Goal: Transaction & Acquisition: Purchase product/service

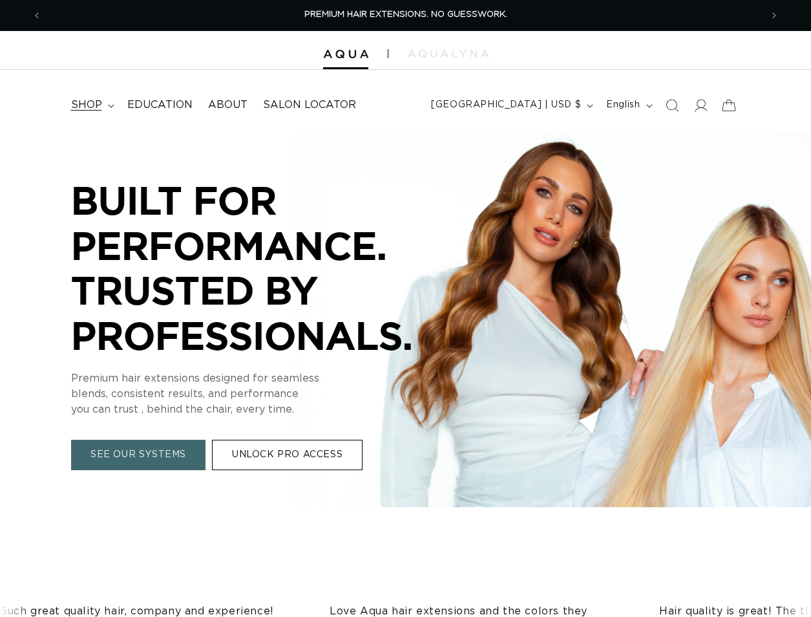
click at [96, 106] on span "shop" at bounding box center [86, 105] width 31 height 14
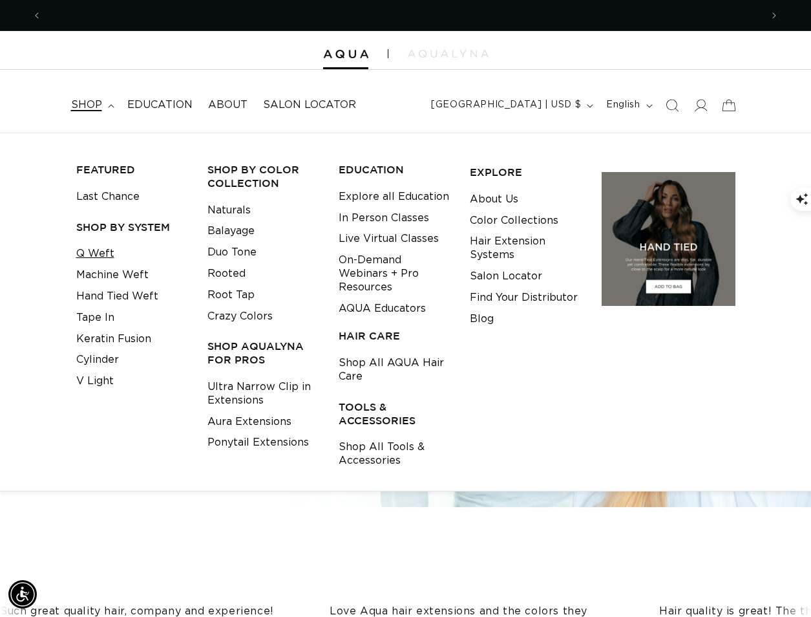
scroll to position [0, 1439]
click at [108, 255] on link "Q Weft" at bounding box center [95, 253] width 38 height 21
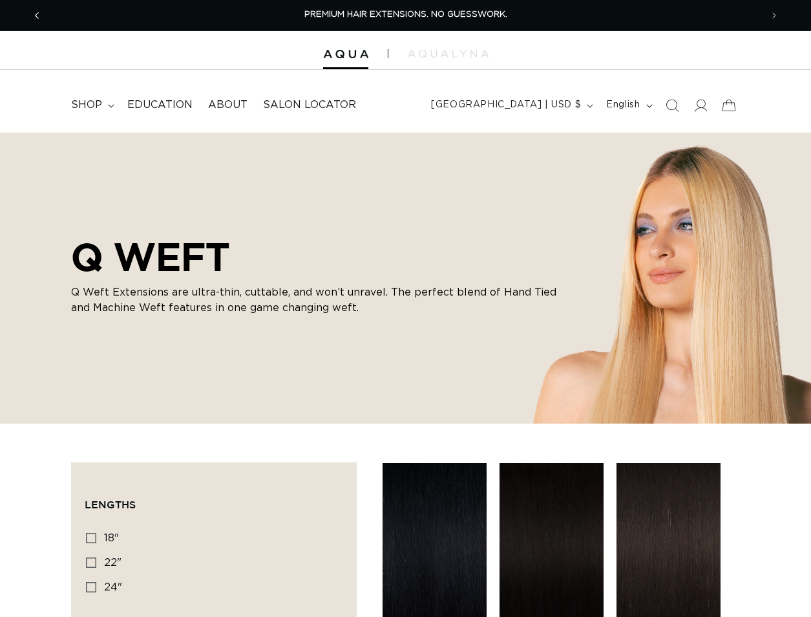
scroll to position [0, 1439]
click at [36, 17] on icon "Previous announcement" at bounding box center [37, 15] width 5 height 14
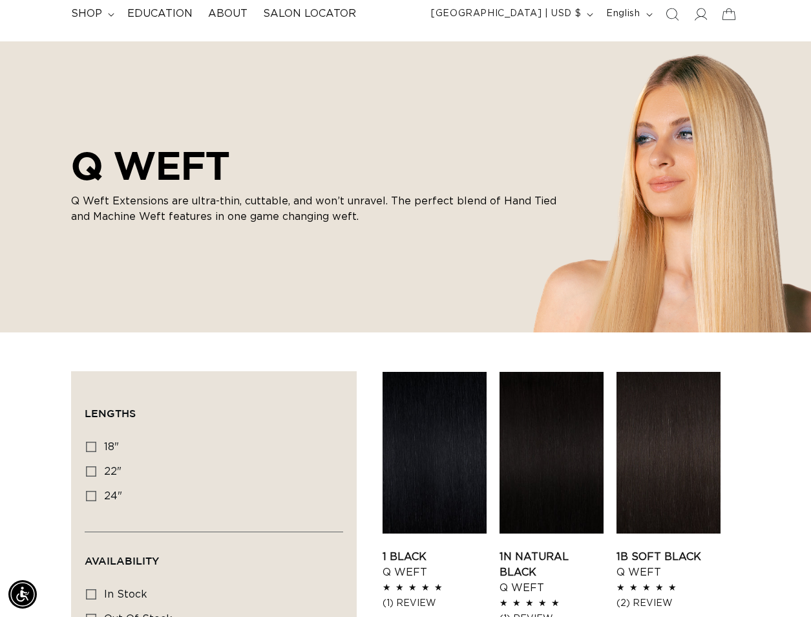
scroll to position [0, 0]
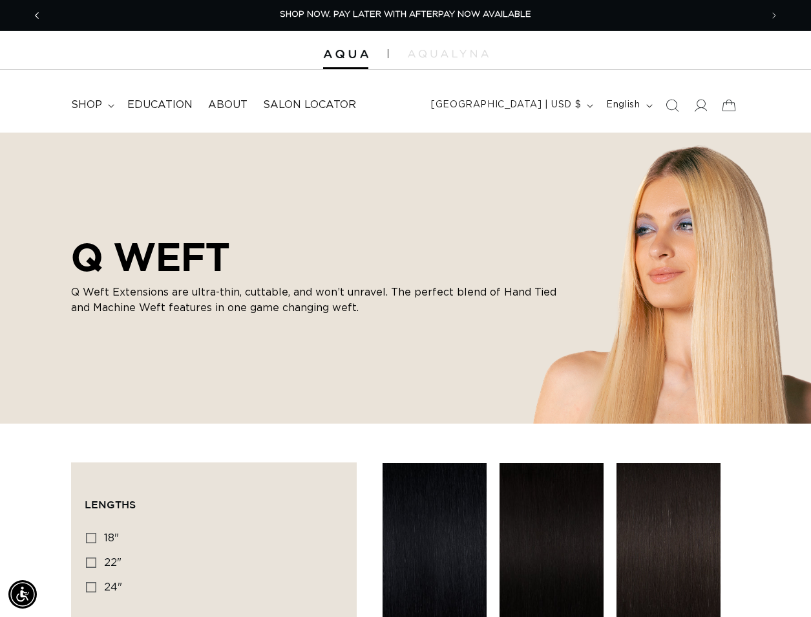
drag, startPoint x: 52, startPoint y: 16, endPoint x: 27, endPoint y: 19, distance: 24.9
click at [50, 16] on div "PREMIUM HAIR EXTENSIONS. NO GUESSWORK. SHOP NOW. PAY LATER WITH AFTERPAY NOW AV…" at bounding box center [405, 15] width 747 height 30
click at [34, 17] on span "Previous announcement" at bounding box center [36, 15] width 13 height 13
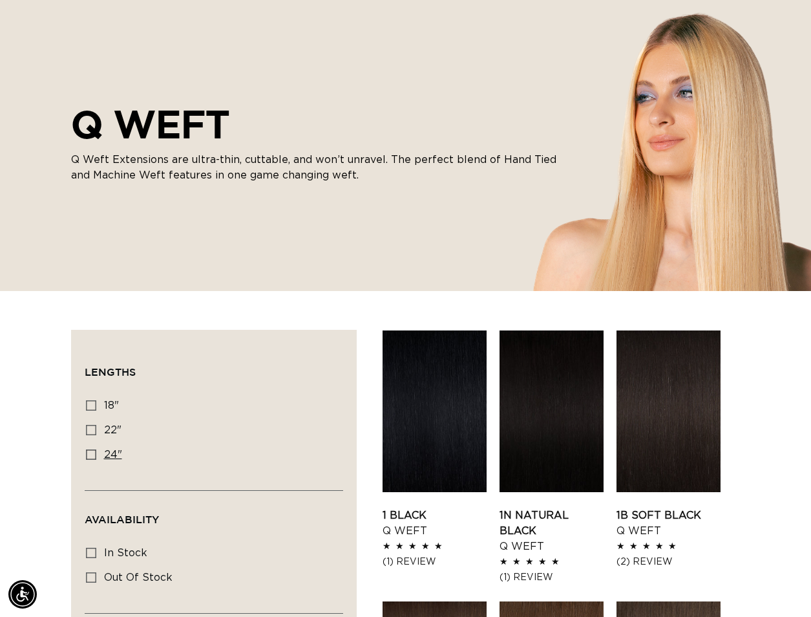
scroll to position [259, 0]
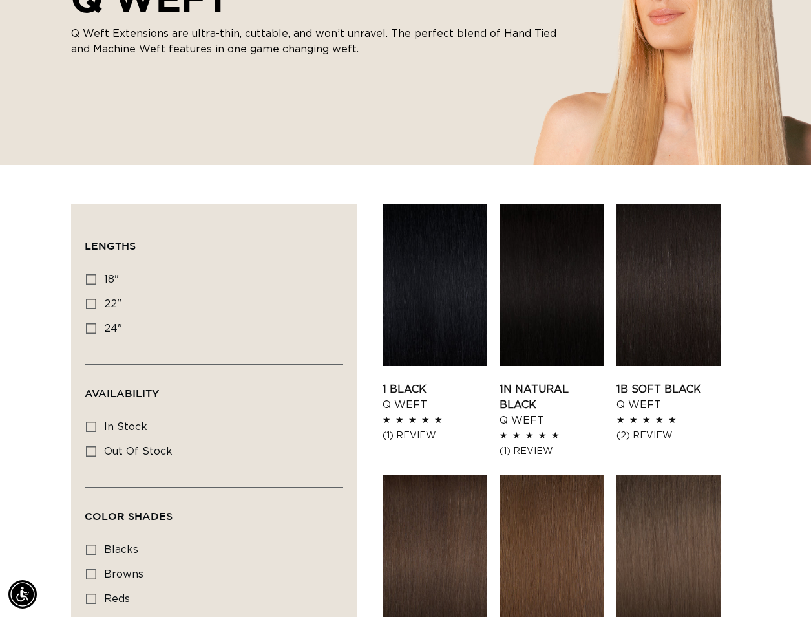
click at [96, 306] on icon at bounding box center [91, 304] width 10 height 10
click at [96, 306] on input "22" 22" (5 products)" at bounding box center [91, 304] width 10 height 10
click at [118, 303] on span "22"" at bounding box center [112, 304] width 17 height 10
click at [96, 303] on input "22" 22" (5 products)" at bounding box center [91, 304] width 10 height 10
checkbox input "false"
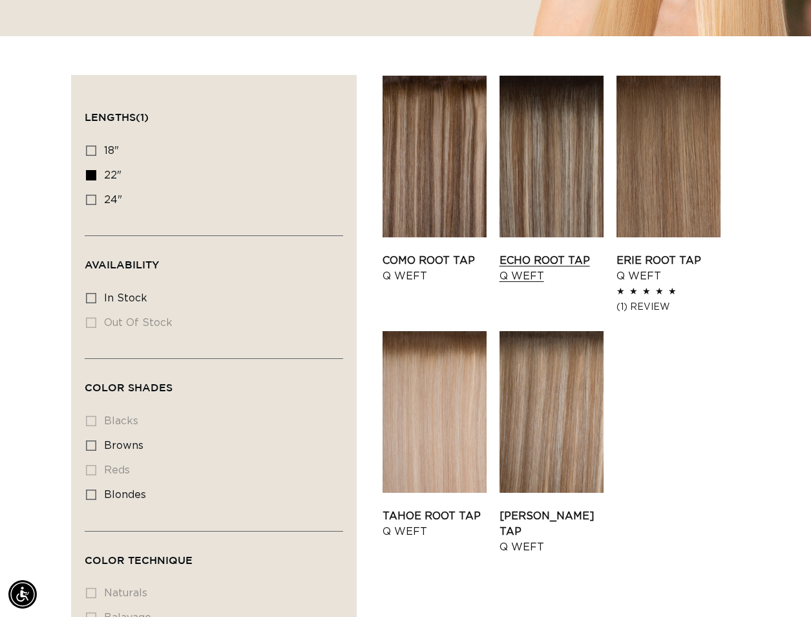
scroll to position [388, 0]
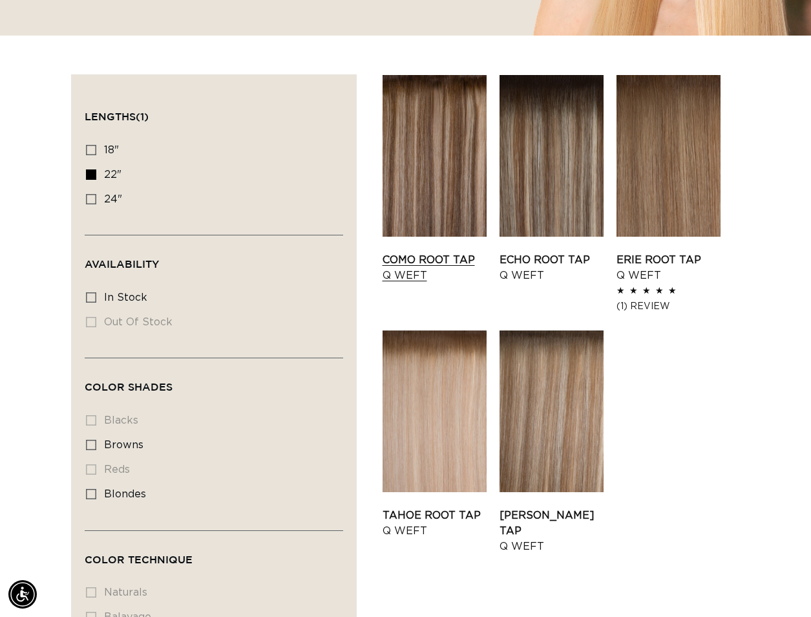
click at [465, 252] on link "Como Root Tap Q Weft" at bounding box center [435, 267] width 104 height 31
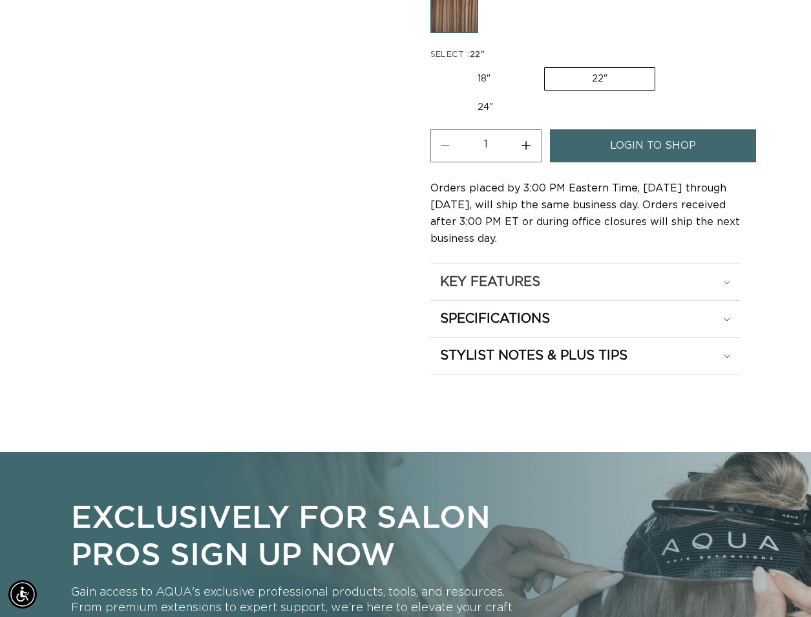
click at [512, 291] on summary "KEY FEATURES" at bounding box center [585, 282] width 310 height 36
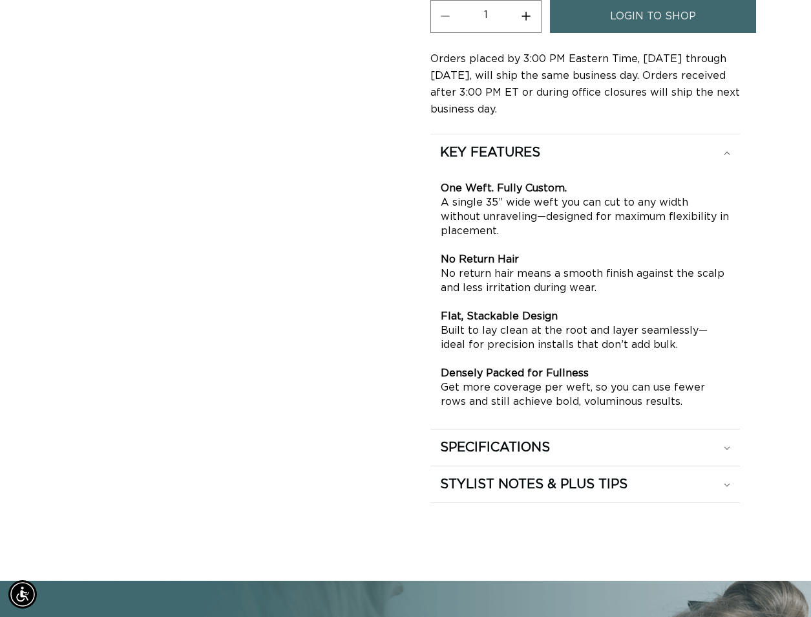
scroll to position [0, 1439]
click at [536, 161] on h2 "SPECIFICATIONS" at bounding box center [490, 152] width 100 height 17
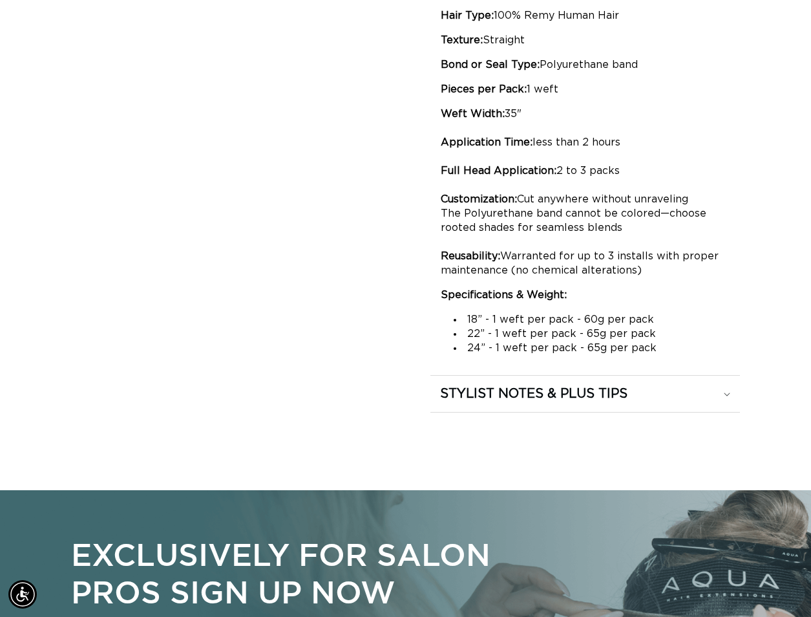
scroll to position [1099, 0]
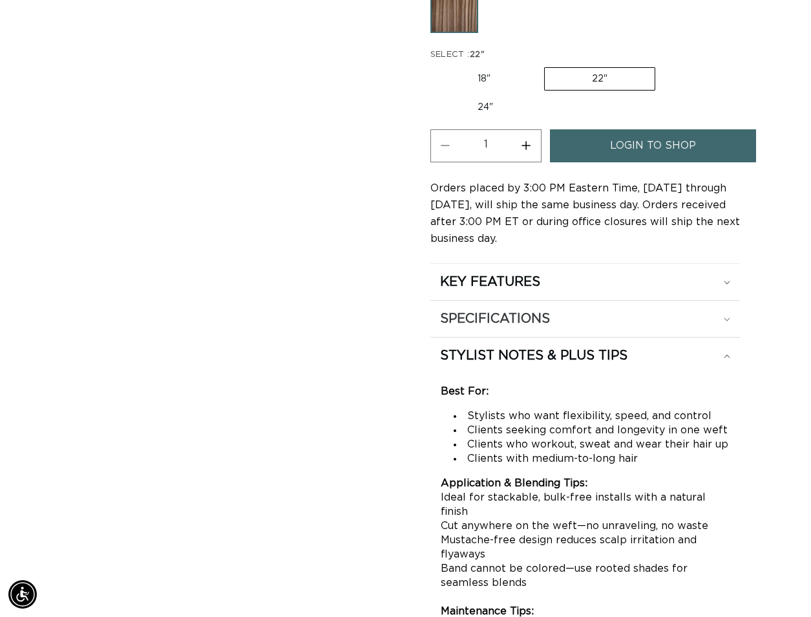
scroll to position [0, 719]
click at [493, 290] on h2 "SPECIFICATIONS" at bounding box center [490, 281] width 100 height 17
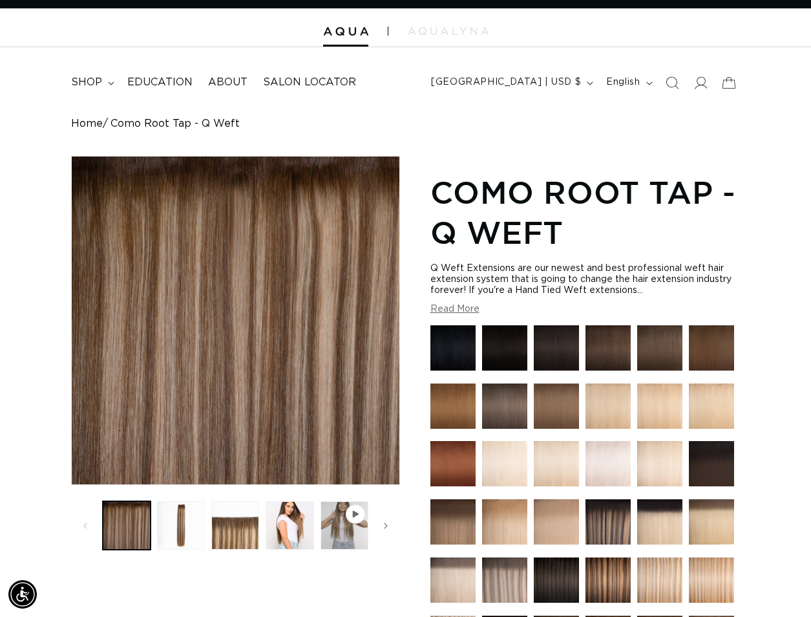
scroll to position [0, 0]
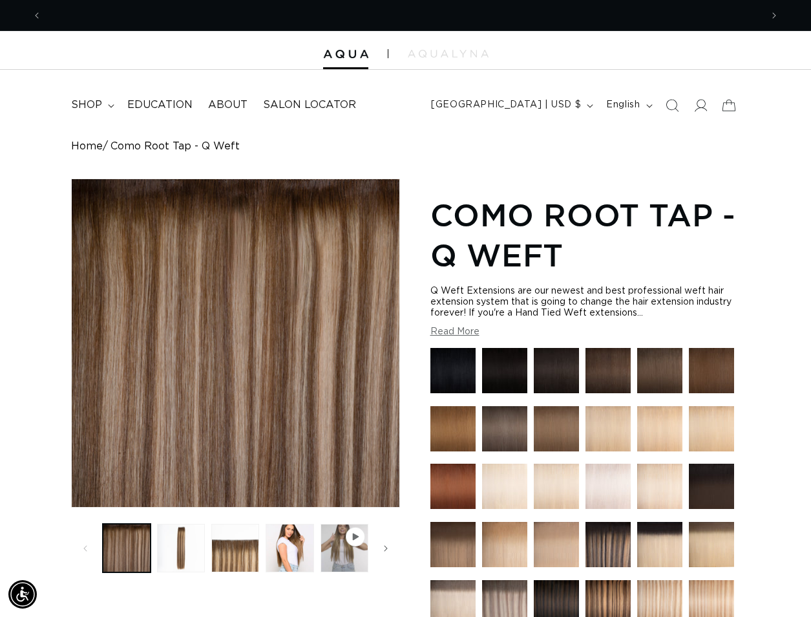
click at [507, 370] on img at bounding box center [504, 370] width 45 height 45
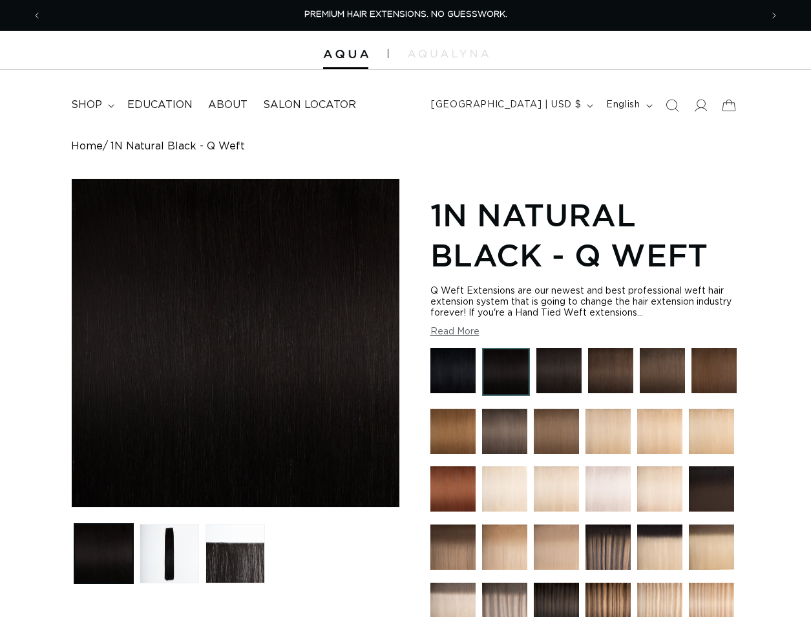
click at [586, 524] on div at bounding box center [608, 550] width 45 height 52
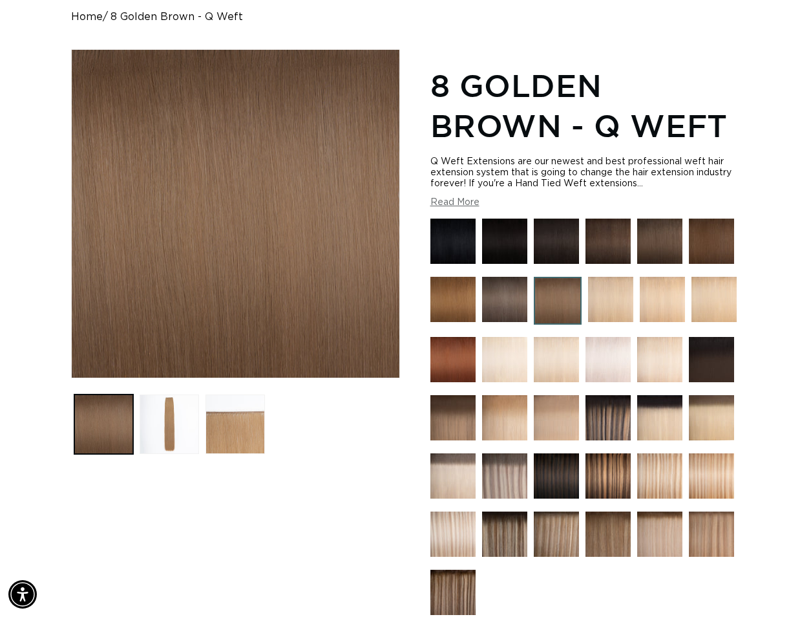
click at [719, 233] on img at bounding box center [711, 240] width 45 height 45
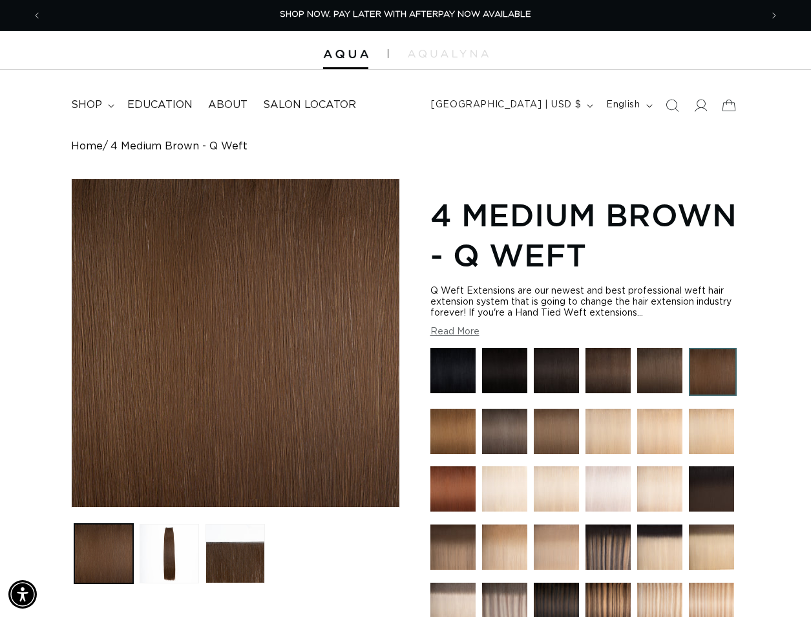
click at [646, 264] on h1 "4 Medium Brown - Q Weft" at bounding box center [585, 235] width 310 height 81
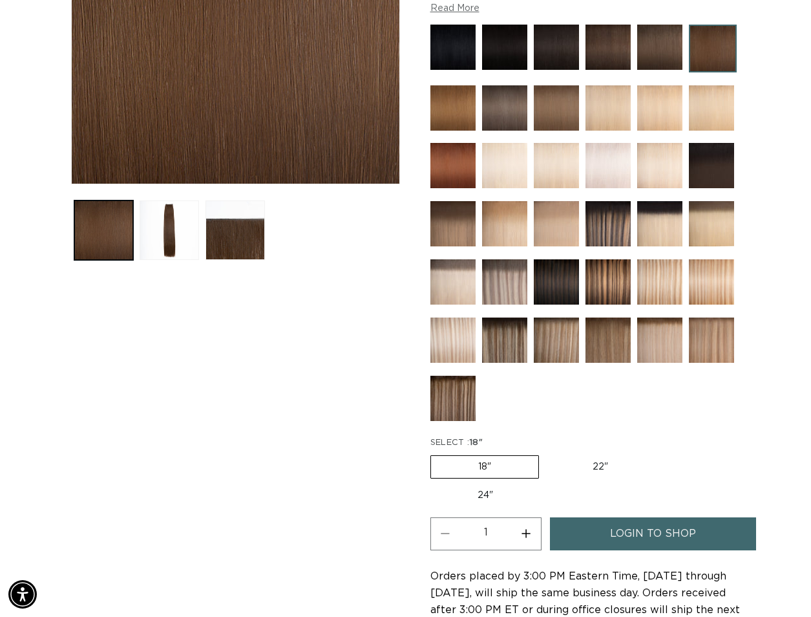
scroll to position [0, 719]
click at [639, 450] on fieldset "SELECT : 18" 18" Variant sold out or unavailable 22" Variant sold out or unavai…" at bounding box center [585, 471] width 310 height 71
click at [606, 471] on label "22" Variant sold out or unavailable" at bounding box center [601, 467] width 110 height 22
drag, startPoint x: 606, startPoint y: 471, endPoint x: 588, endPoint y: 464, distance: 19.8
click at [588, 464] on label "22" Variant sold out or unavailable" at bounding box center [601, 467] width 110 height 22
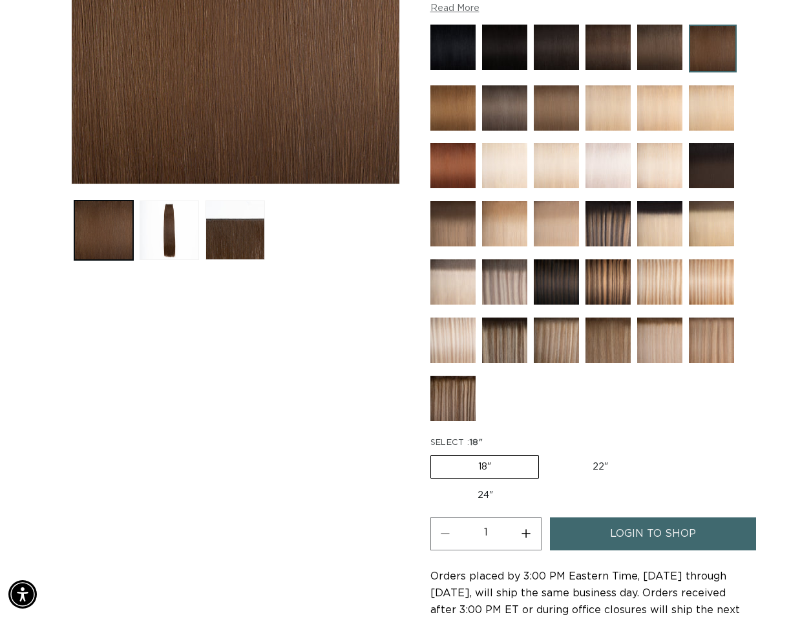
click at [546, 453] on input "22" Variant sold out or unavailable" at bounding box center [546, 452] width 1 height 1
radio input "true"
click at [566, 425] on div at bounding box center [585, 226] width 310 height 403
click at [511, 493] on label "24" Variant sold out or unavailable" at bounding box center [485, 495] width 110 height 22
click at [662, 453] on input "24" Variant sold out or unavailable" at bounding box center [662, 452] width 1 height 1
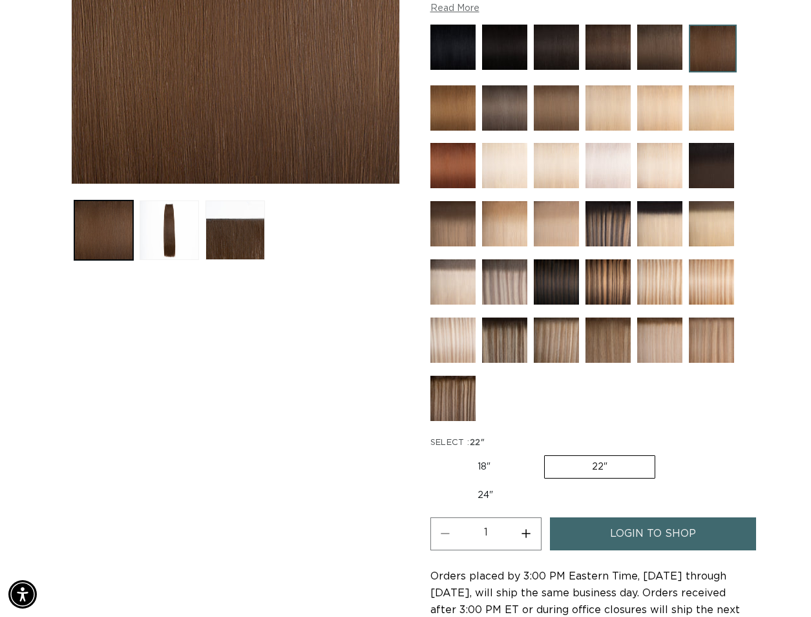
radio input "true"
click at [529, 419] on div at bounding box center [585, 226] width 310 height 403
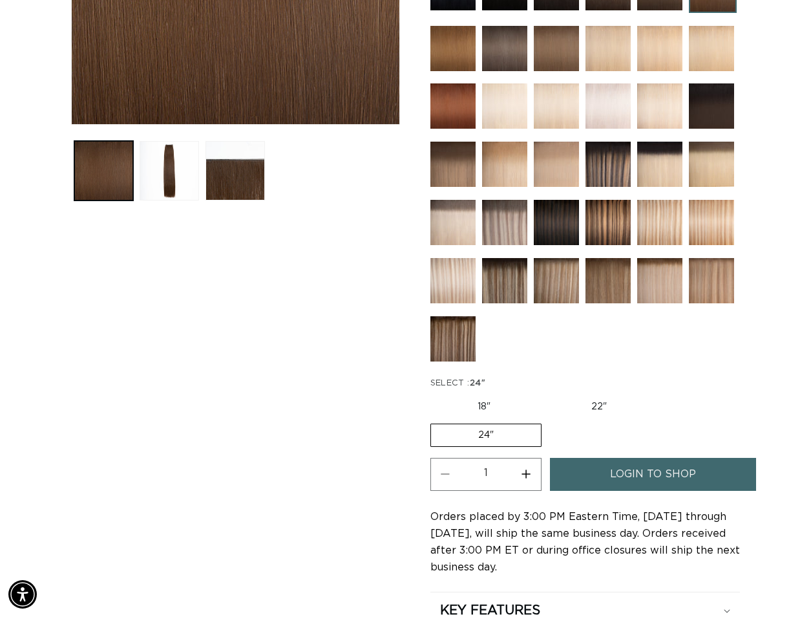
scroll to position [388, 0]
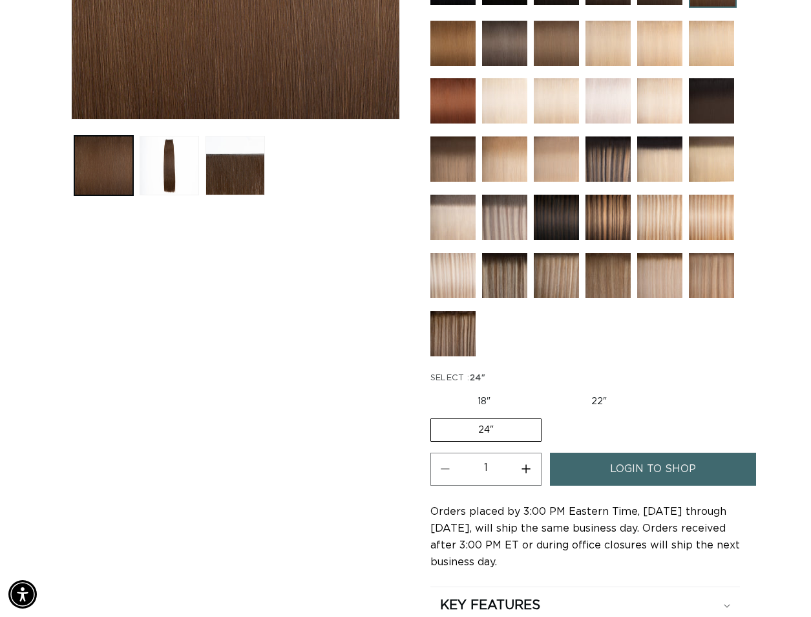
click at [481, 405] on label "18" Variant sold out or unavailable" at bounding box center [483, 401] width 107 height 22
click at [434, 388] on input "18" Variant sold out or unavailable" at bounding box center [434, 388] width 1 height 1
radio input "true"
click at [490, 426] on label "24" Variant sold out or unavailable" at bounding box center [485, 430] width 110 height 22
click at [662, 388] on input "24" Variant sold out or unavailable" at bounding box center [662, 388] width 1 height 1
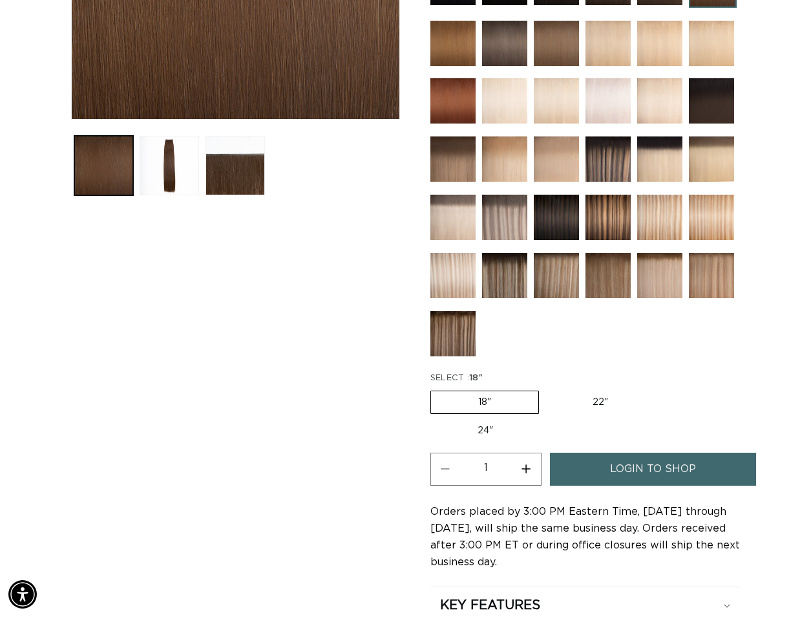
radio input "true"
click at [611, 408] on label "22" Variant sold out or unavailable" at bounding box center [599, 401] width 110 height 22
click at [545, 388] on input "22" Variant sold out or unavailable" at bounding box center [544, 388] width 1 height 1
radio input "true"
click at [518, 401] on label "18" Variant sold out or unavailable" at bounding box center [483, 402] width 107 height 22
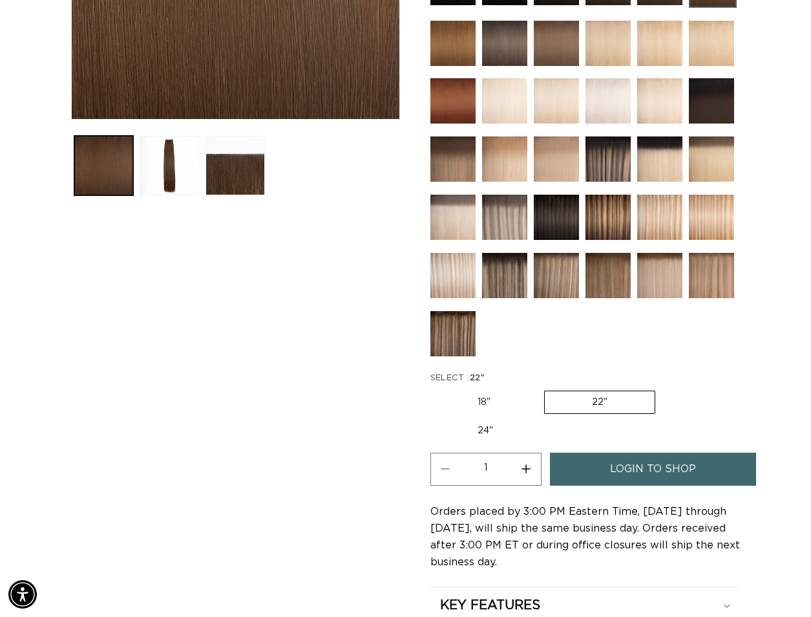
click at [434, 388] on input "18" Variant sold out or unavailable" at bounding box center [434, 388] width 1 height 1
radio input "true"
click at [496, 424] on label "24" Variant sold out or unavailable" at bounding box center [485, 430] width 110 height 22
click at [662, 388] on input "24" Variant sold out or unavailable" at bounding box center [662, 388] width 1 height 1
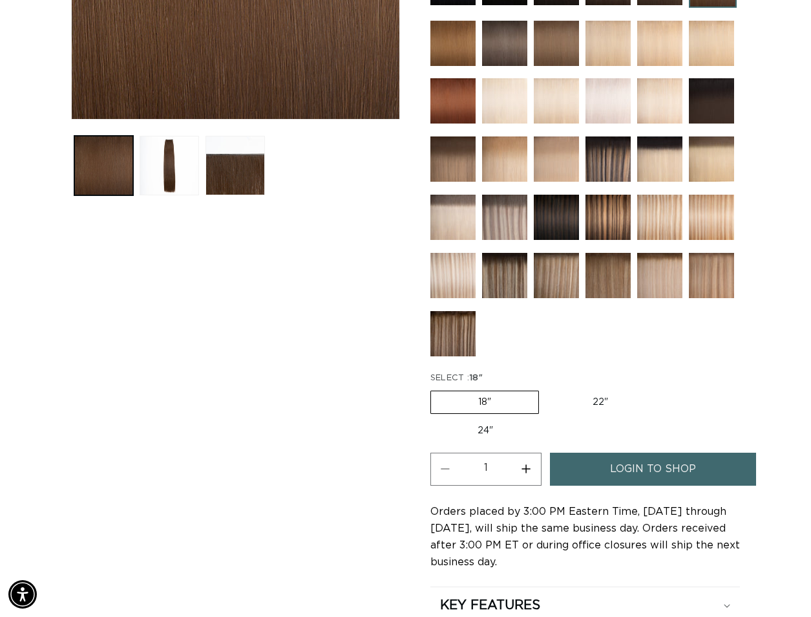
radio input "true"
click at [498, 405] on label "18" Variant sold out or unavailable" at bounding box center [483, 401] width 107 height 22
click at [434, 388] on input "18" Variant sold out or unavailable" at bounding box center [434, 388] width 1 height 1
radio input "true"
click at [591, 392] on label "22" Variant sold out or unavailable" at bounding box center [601, 402] width 110 height 22
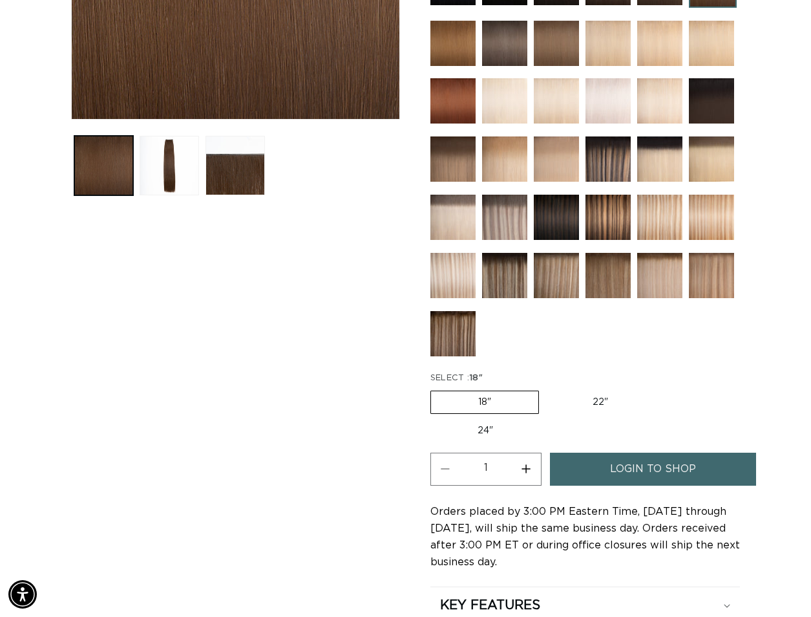
click at [546, 388] on input "22" Variant sold out or unavailable" at bounding box center [546, 388] width 1 height 1
radio input "true"
click at [587, 354] on div at bounding box center [585, 161] width 310 height 403
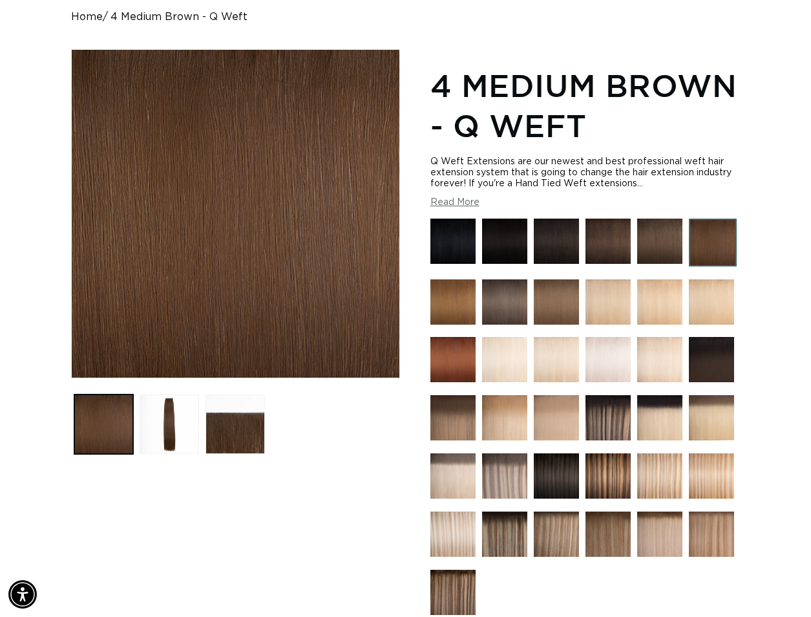
scroll to position [0, 0]
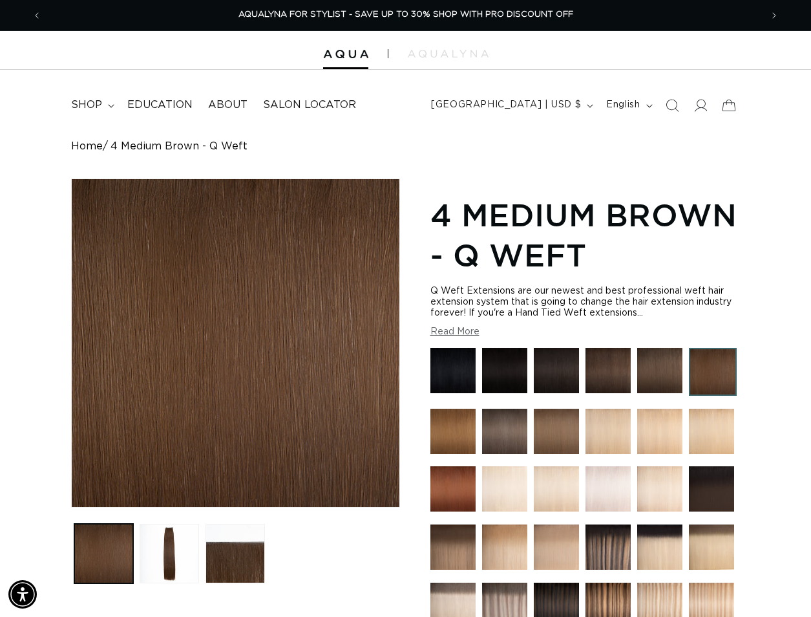
drag, startPoint x: 649, startPoint y: 312, endPoint x: 742, endPoint y: 301, distance: 93.6
click at [651, 312] on div "Q Weft Extensions are our newest and best professional weft hair extension syst…" at bounding box center [585, 302] width 310 height 33
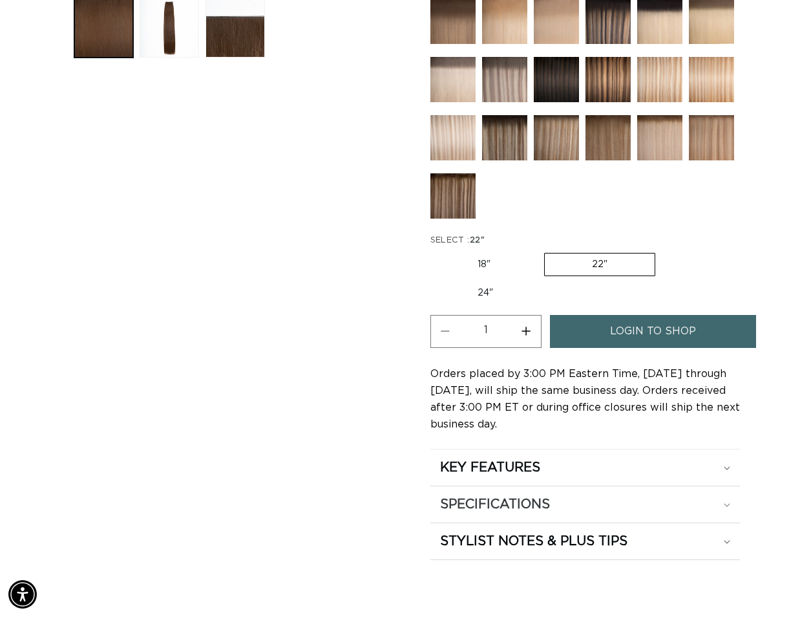
scroll to position [646, 0]
